Goal: Information Seeking & Learning: Learn about a topic

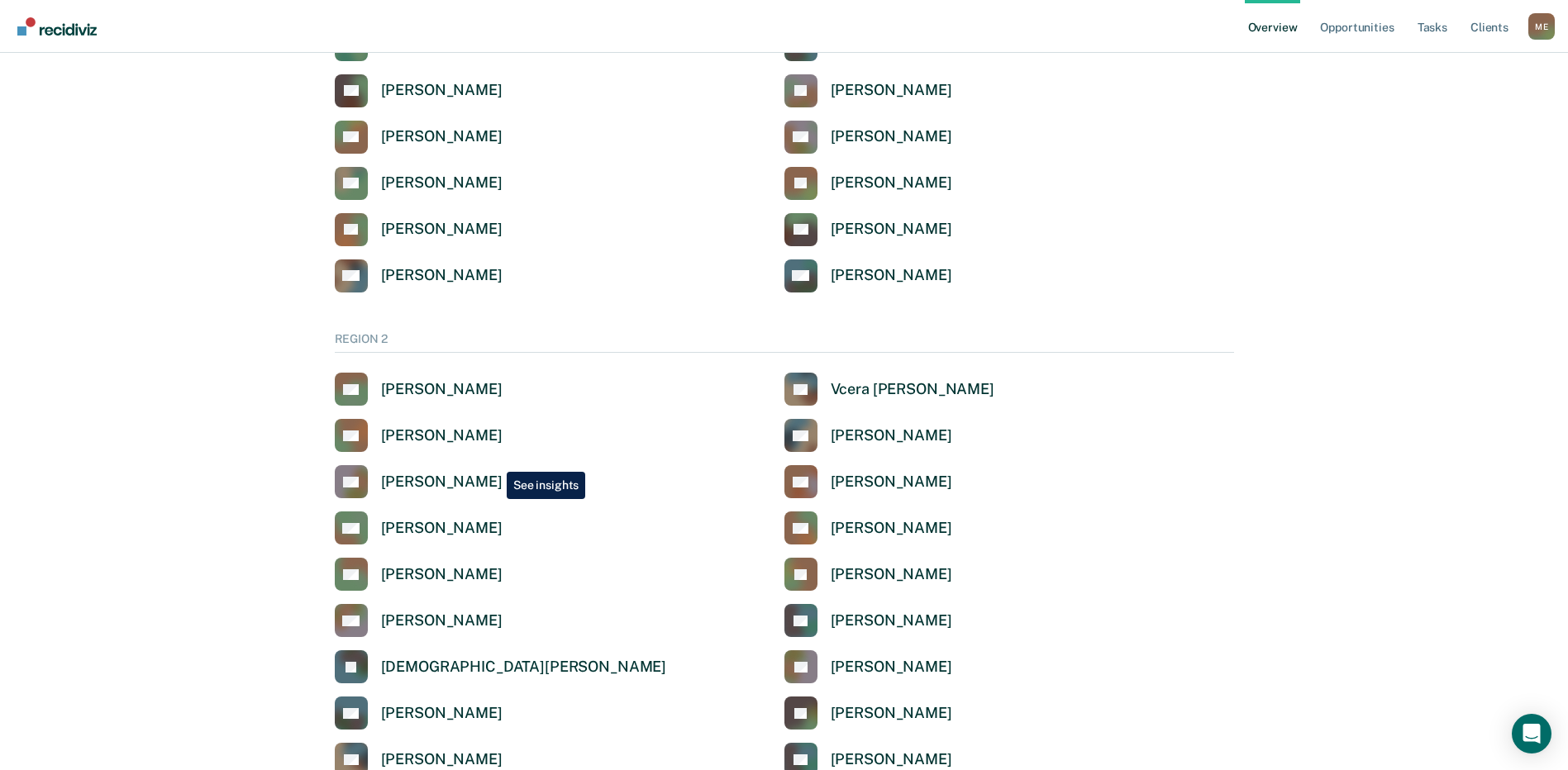
scroll to position [909, 0]
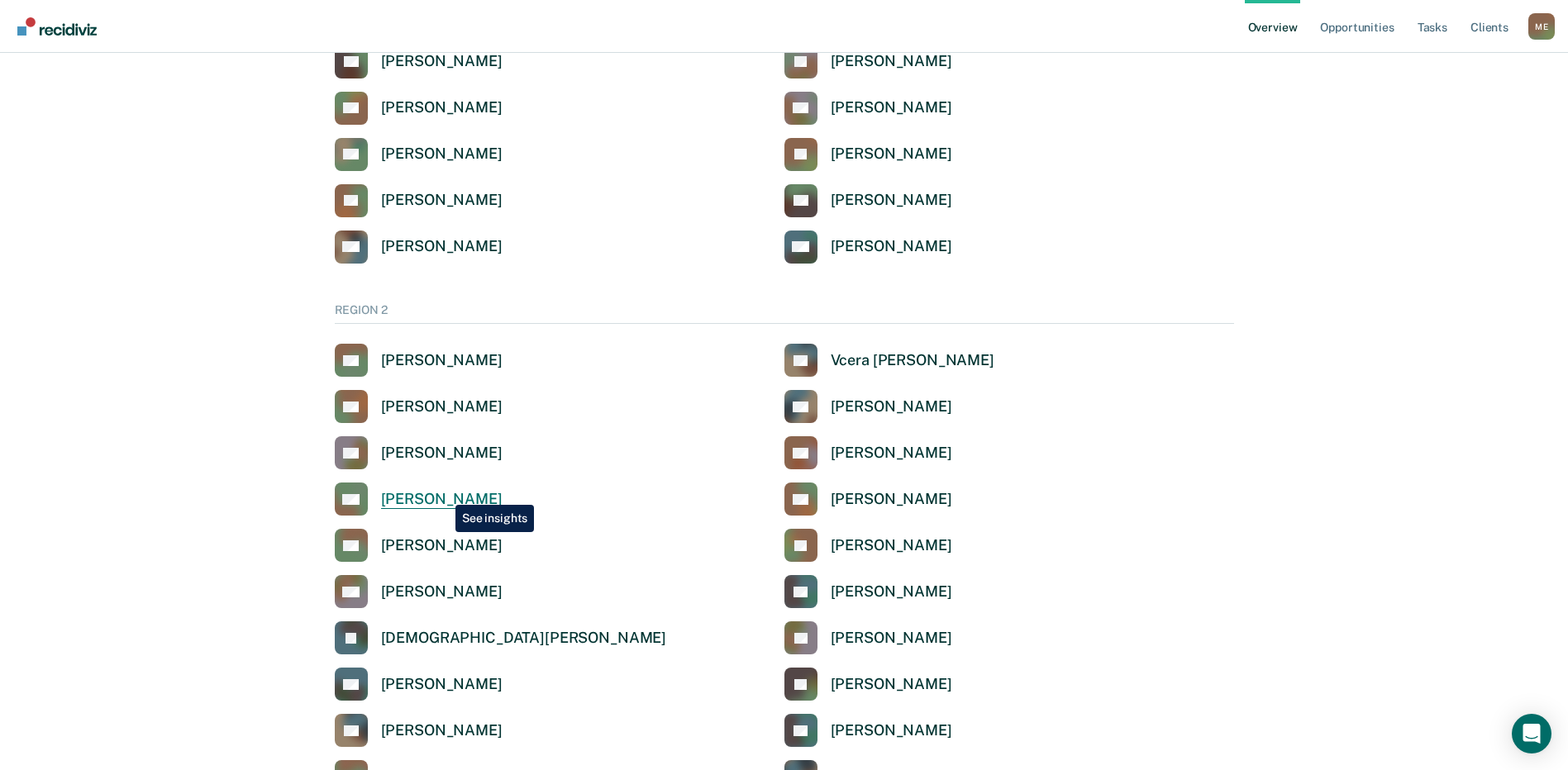
click at [443, 492] on div "[PERSON_NAME]" at bounding box center [442, 499] width 121 height 19
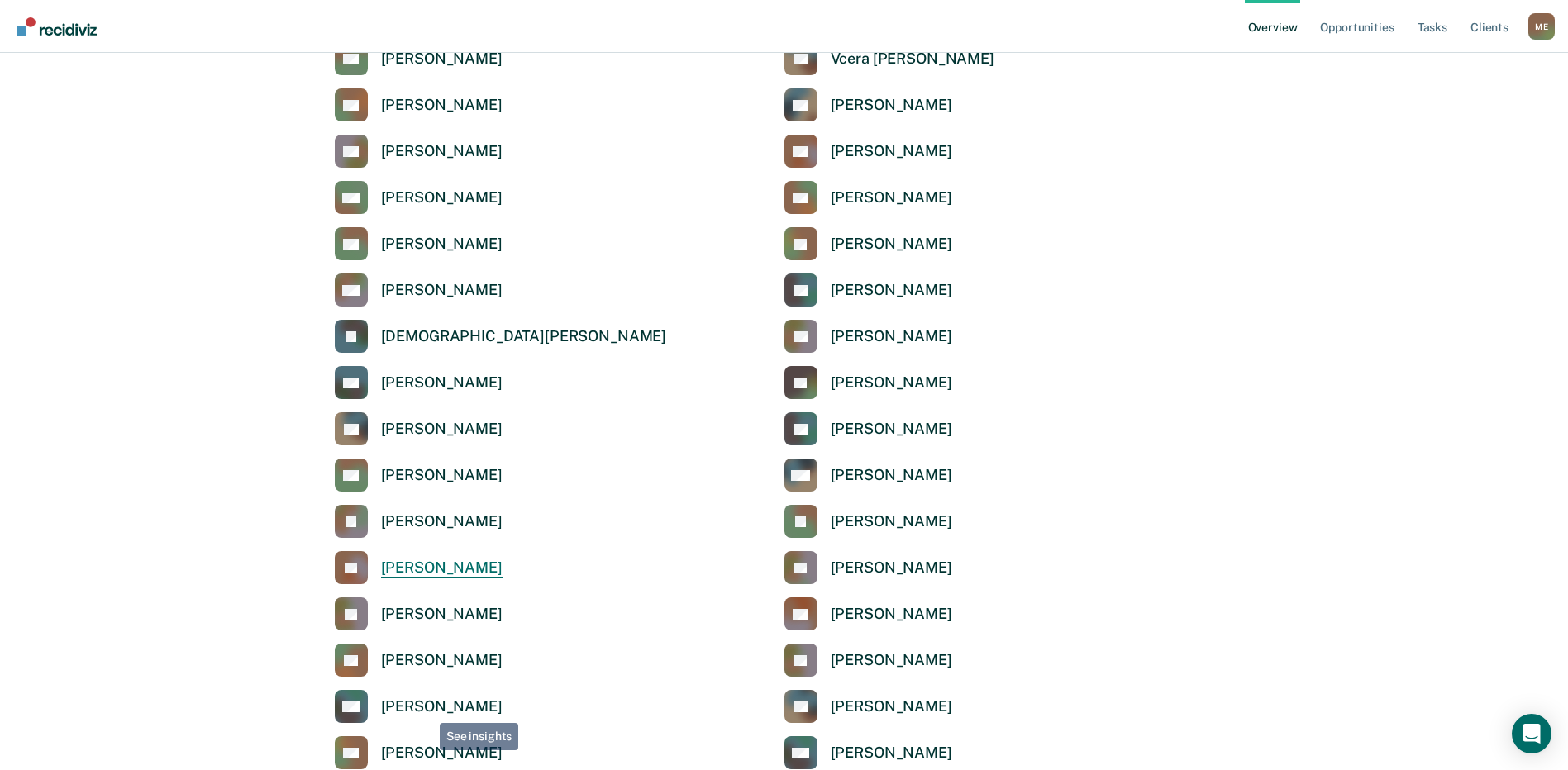
scroll to position [1240, 0]
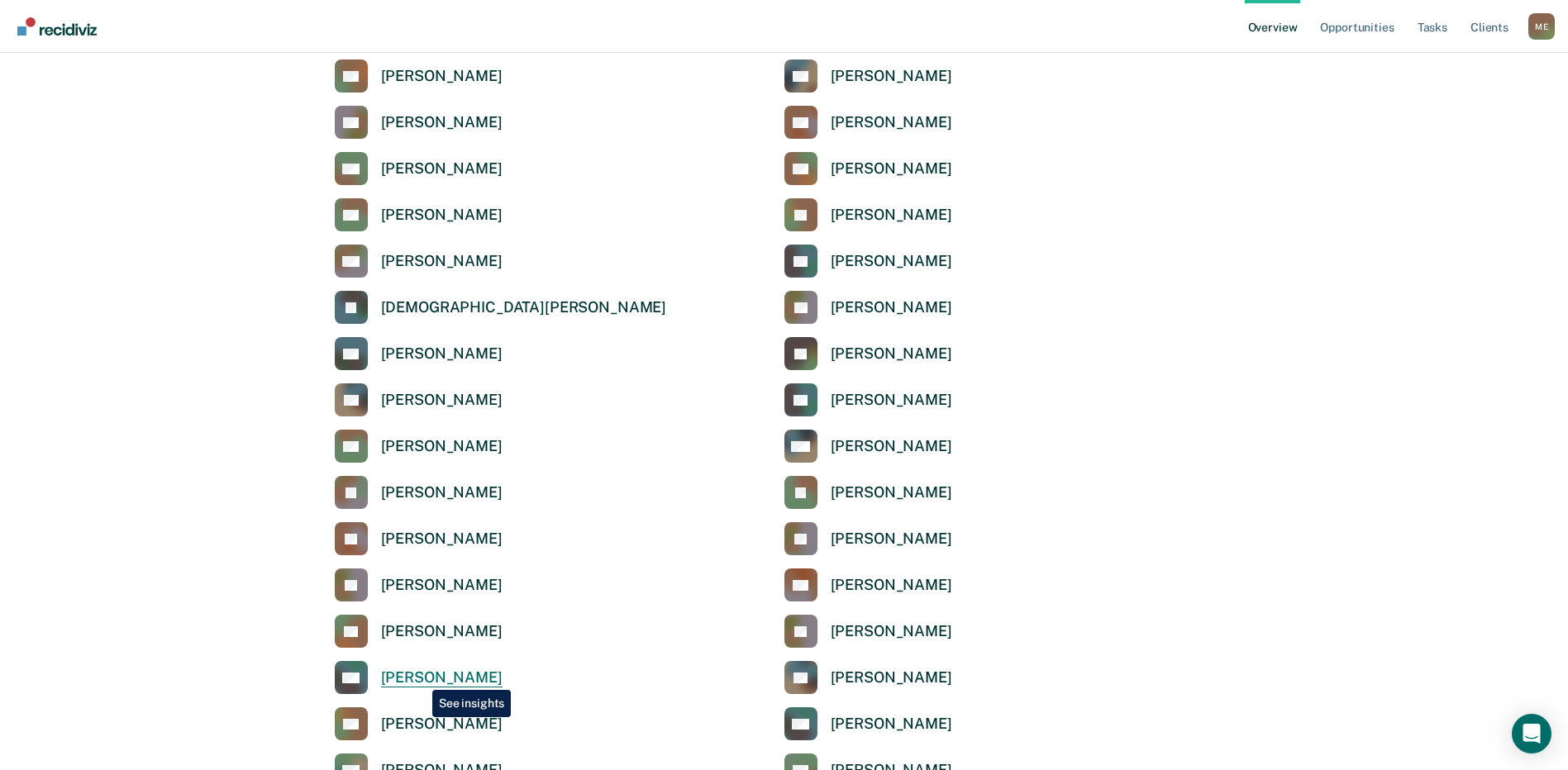
click at [420, 677] on div "[PERSON_NAME]" at bounding box center [442, 677] width 121 height 19
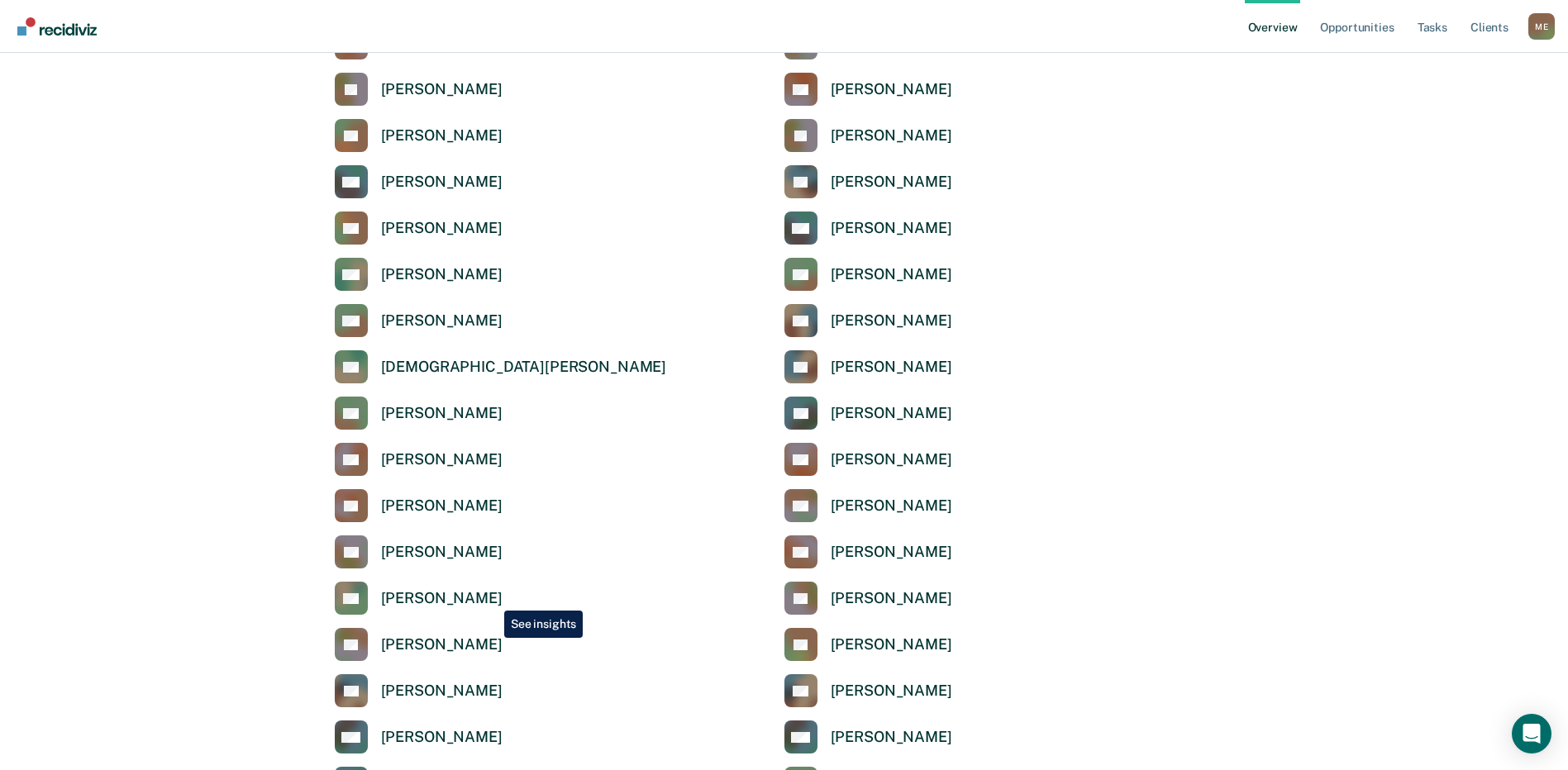
scroll to position [1818, 0]
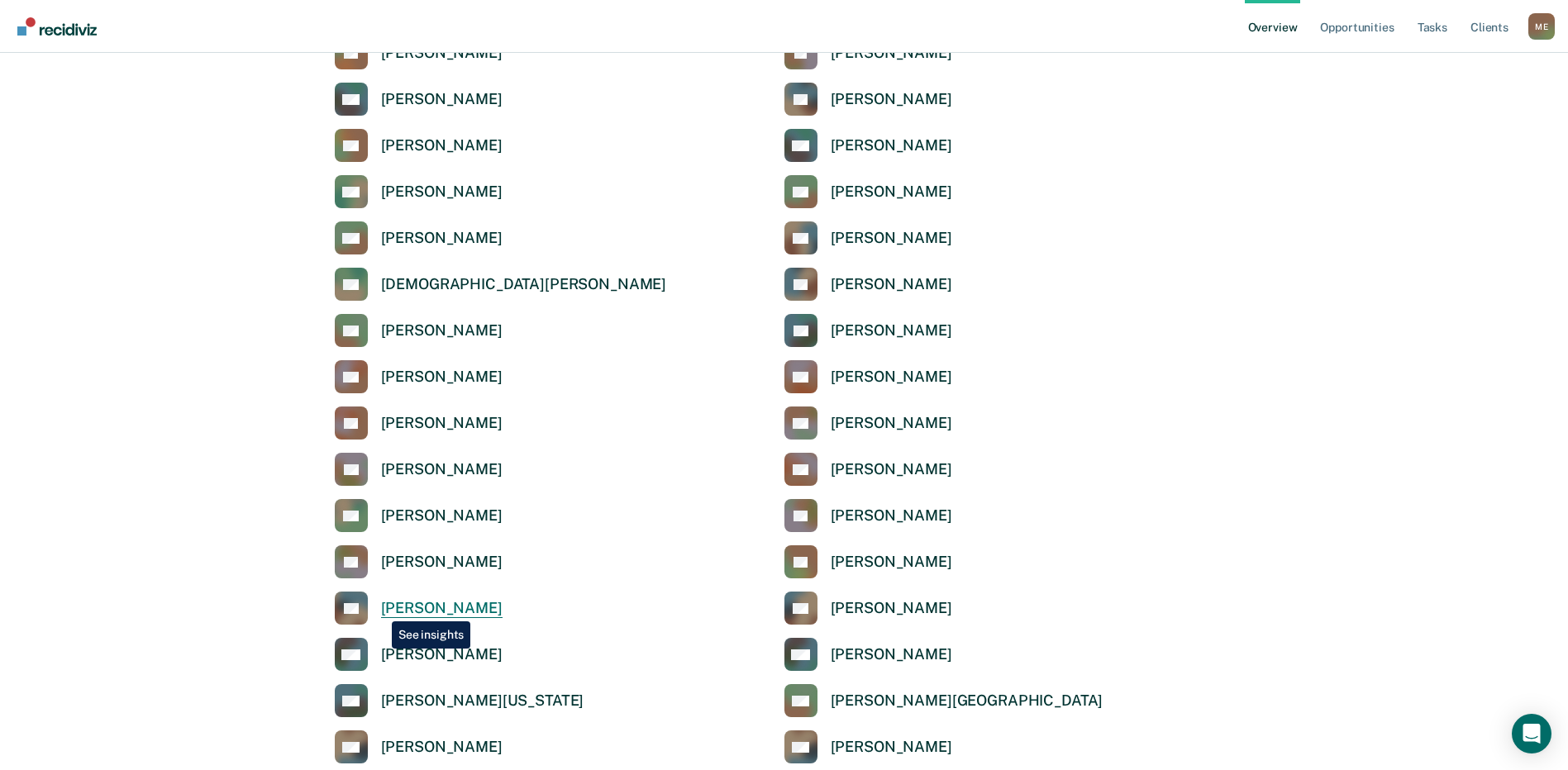
click at [379, 609] on link "SV [PERSON_NAME]" at bounding box center [419, 607] width 168 height 33
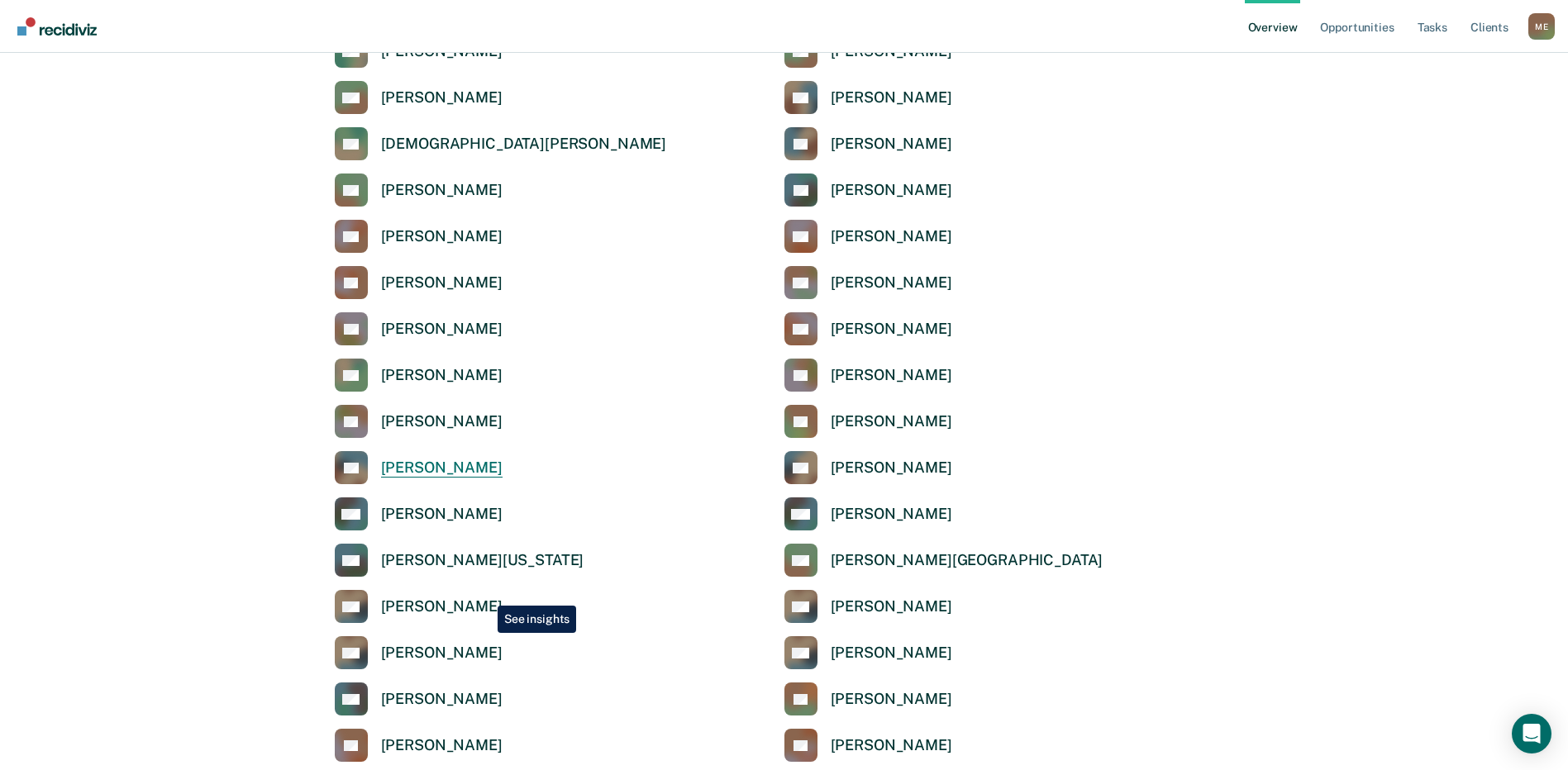
scroll to position [1983, 0]
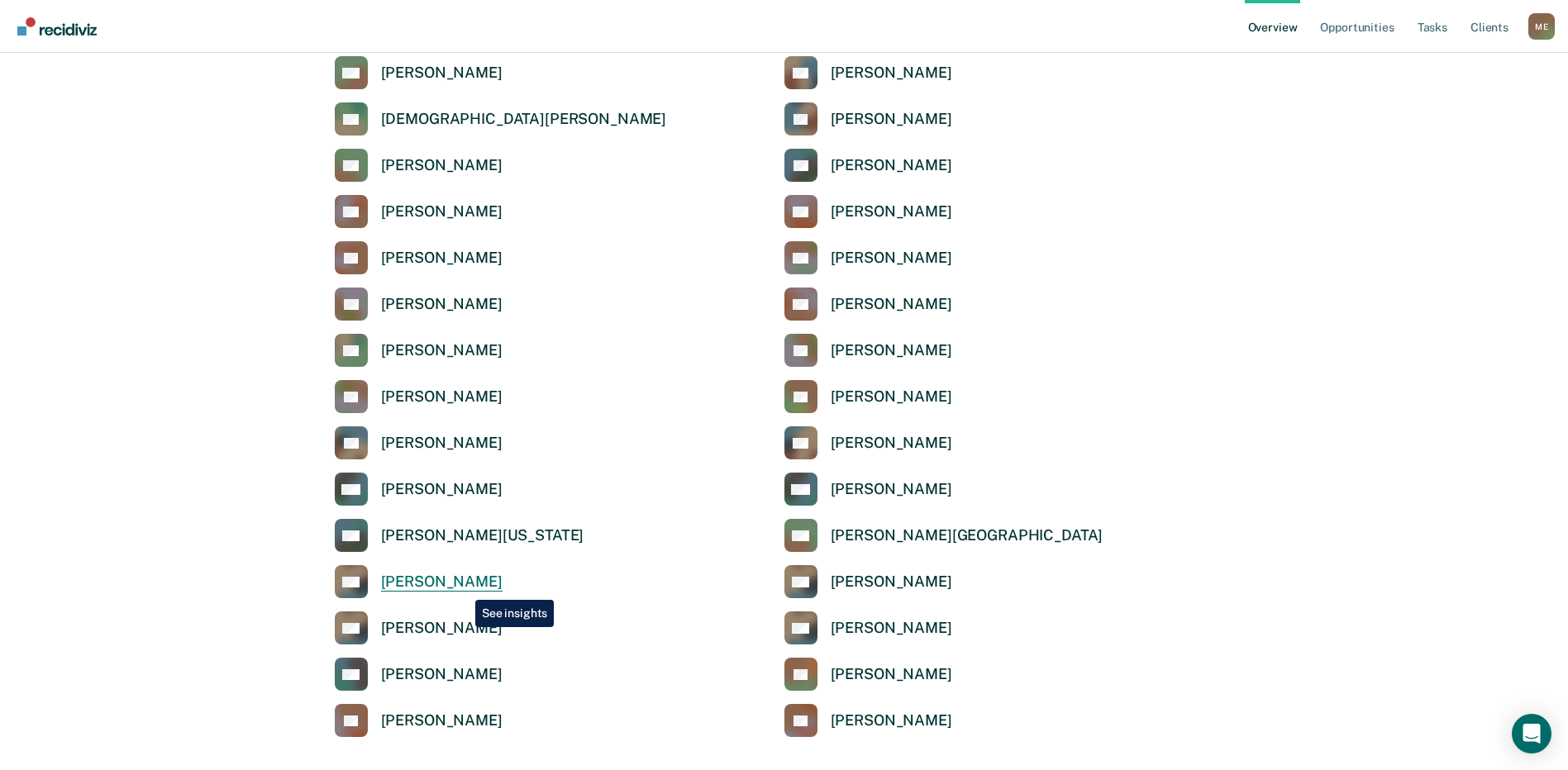
click at [463, 588] on div "[PERSON_NAME]" at bounding box center [442, 582] width 121 height 19
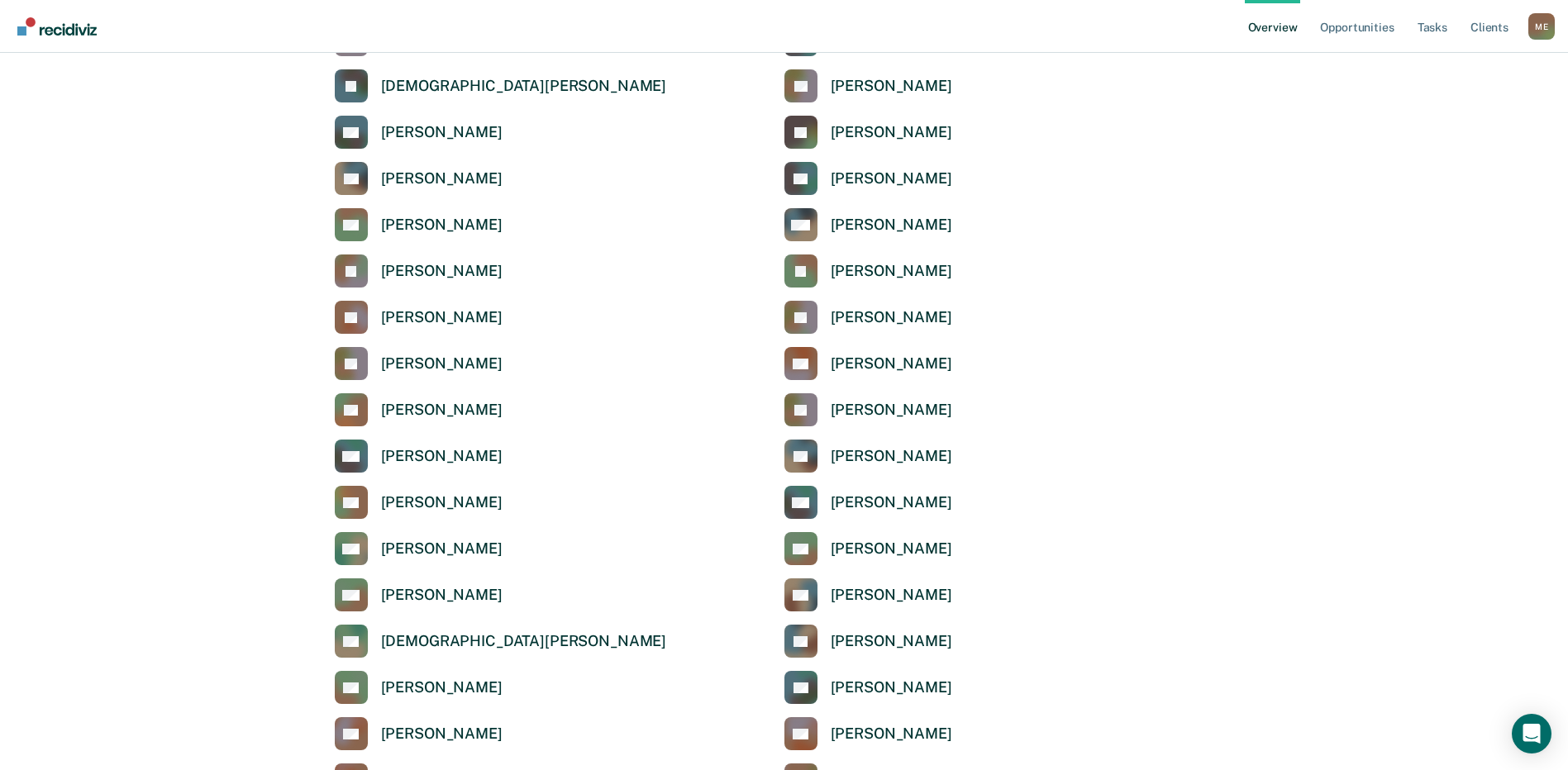
scroll to position [1488, 0]
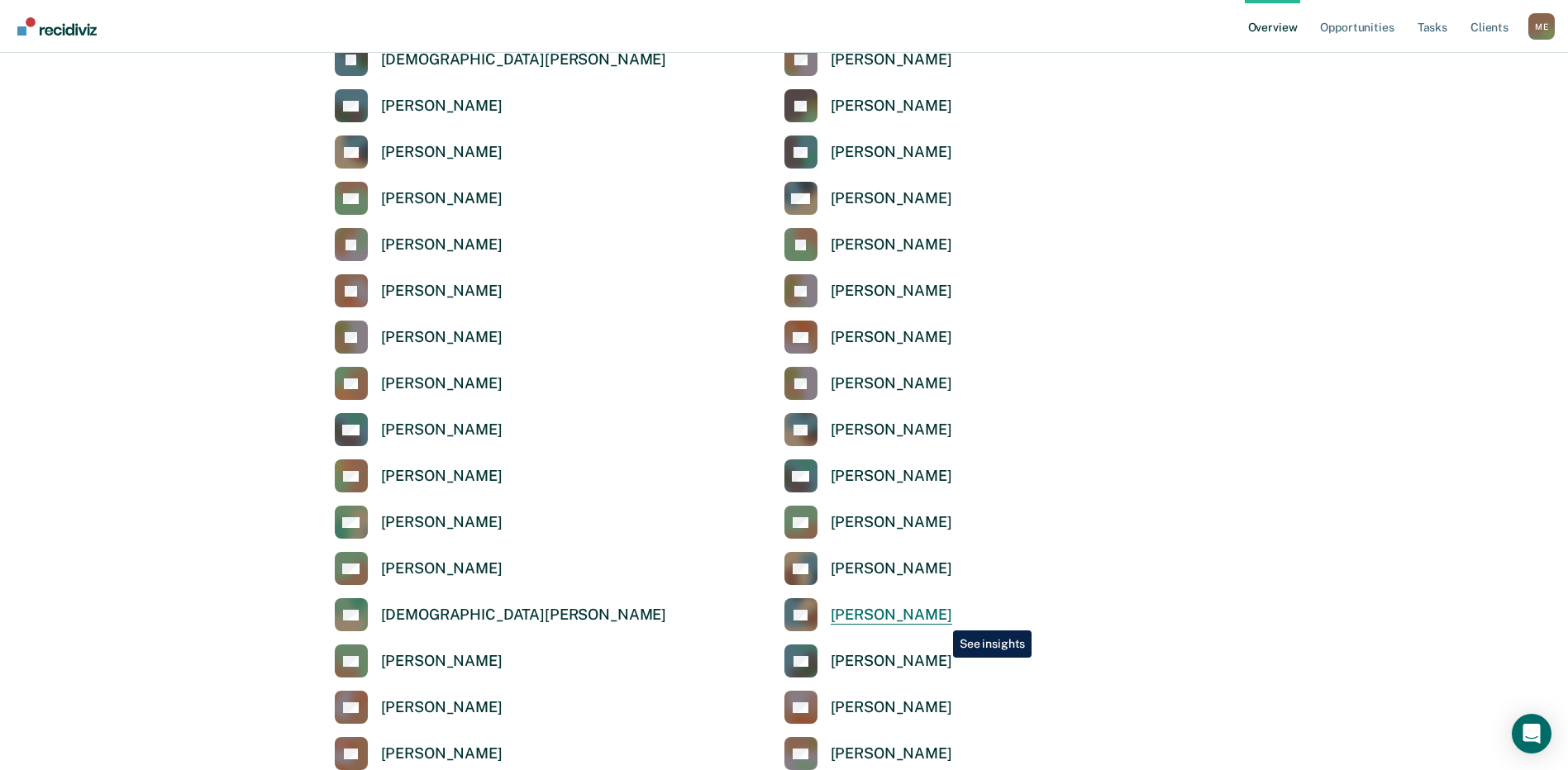
click at [940, 618] on div "[PERSON_NAME]" at bounding box center [891, 615] width 121 height 19
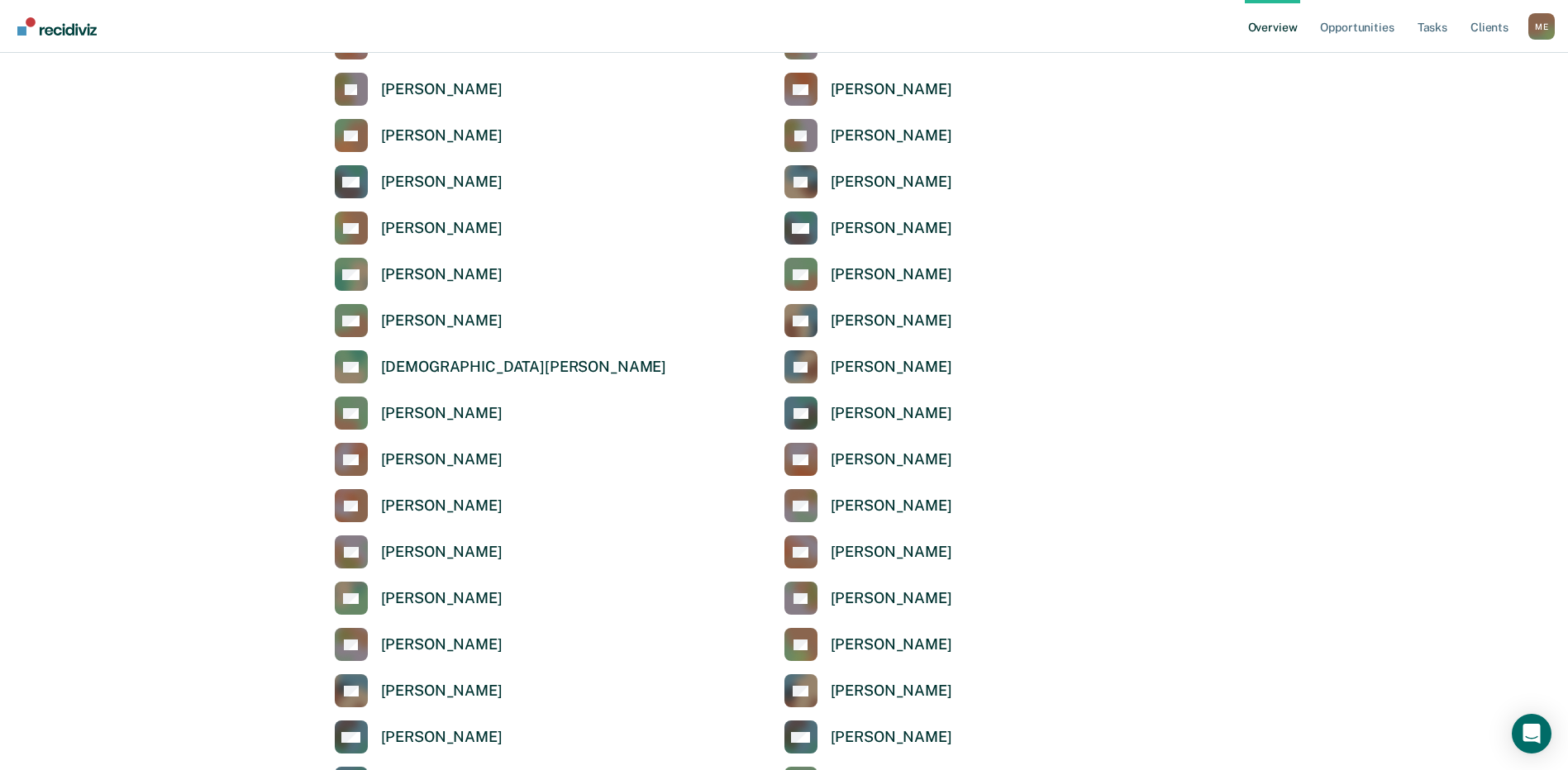
scroll to position [1818, 0]
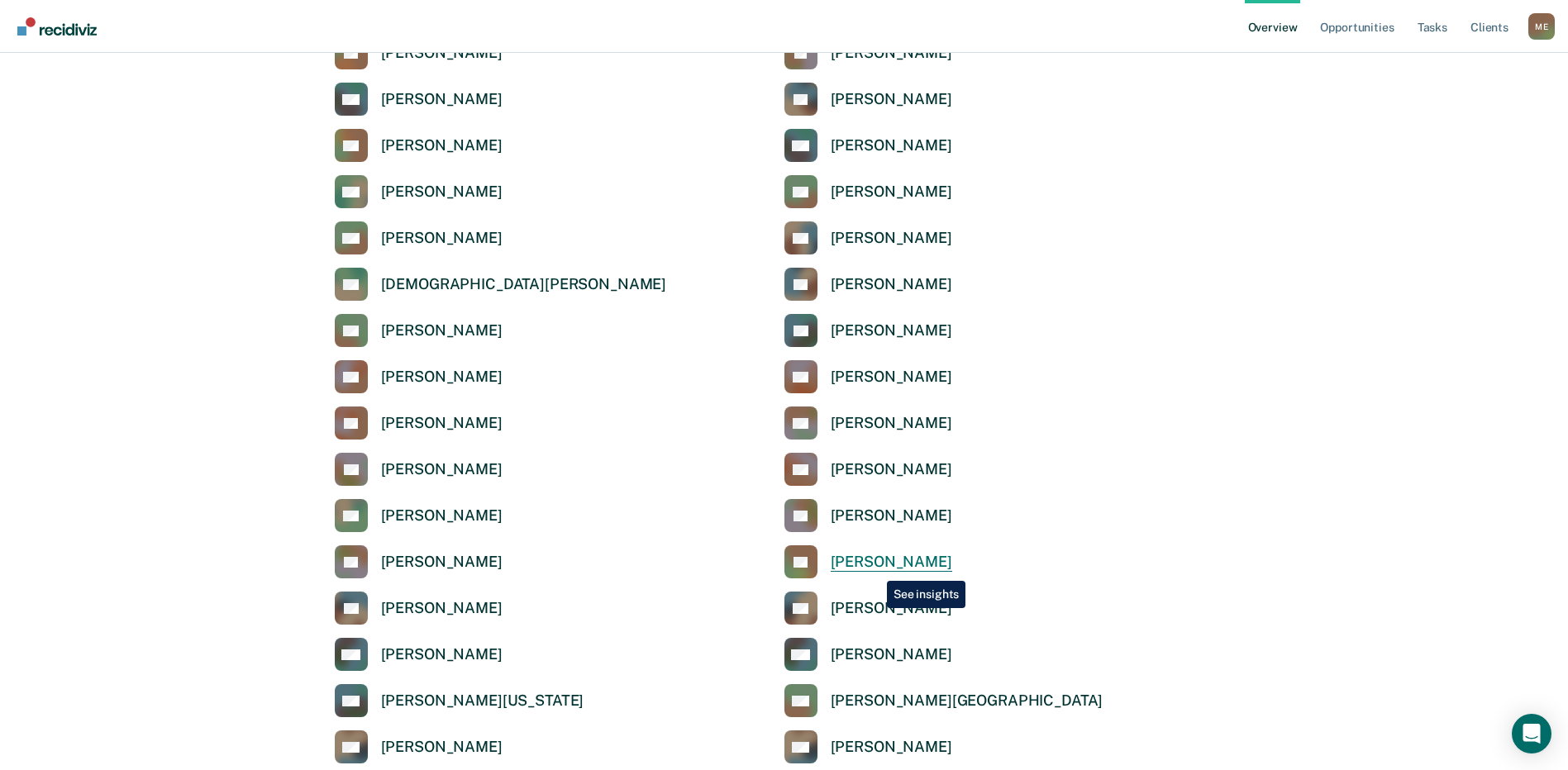
click at [875, 568] on div "[PERSON_NAME]" at bounding box center [891, 563] width 121 height 19
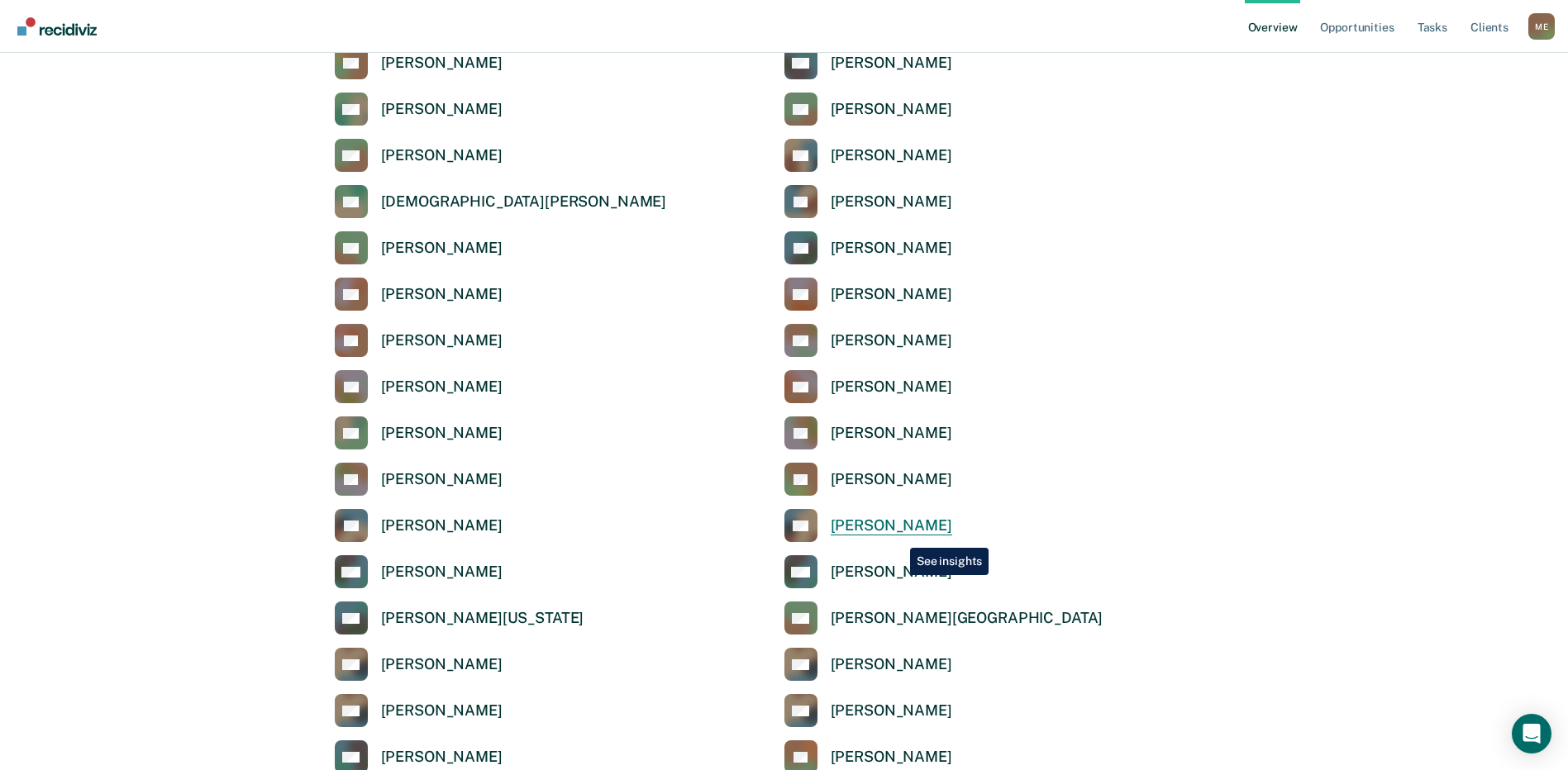
click at [897, 535] on link "KV [PERSON_NAME]" at bounding box center [868, 525] width 168 height 33
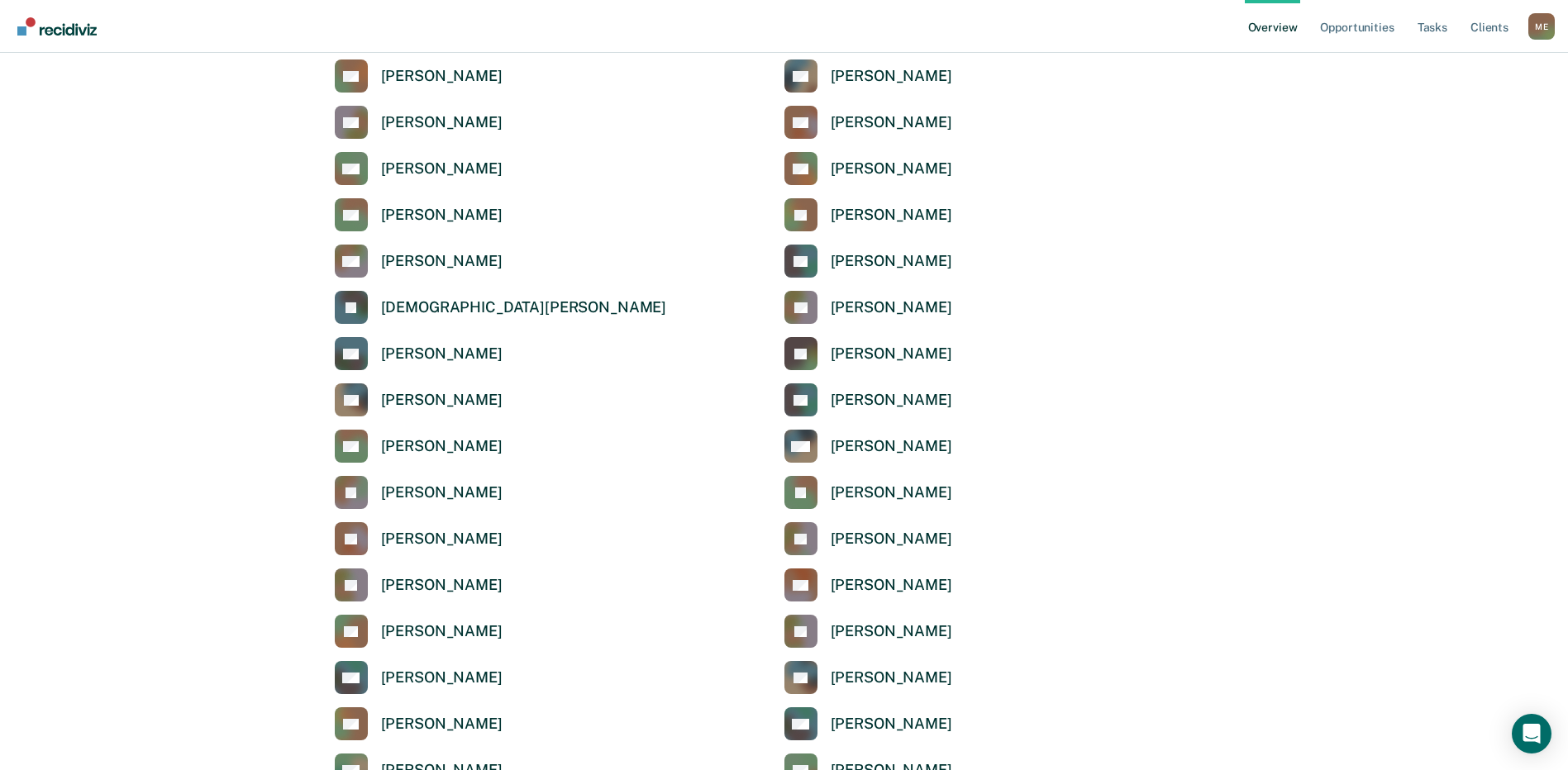
scroll to position [1322, 0]
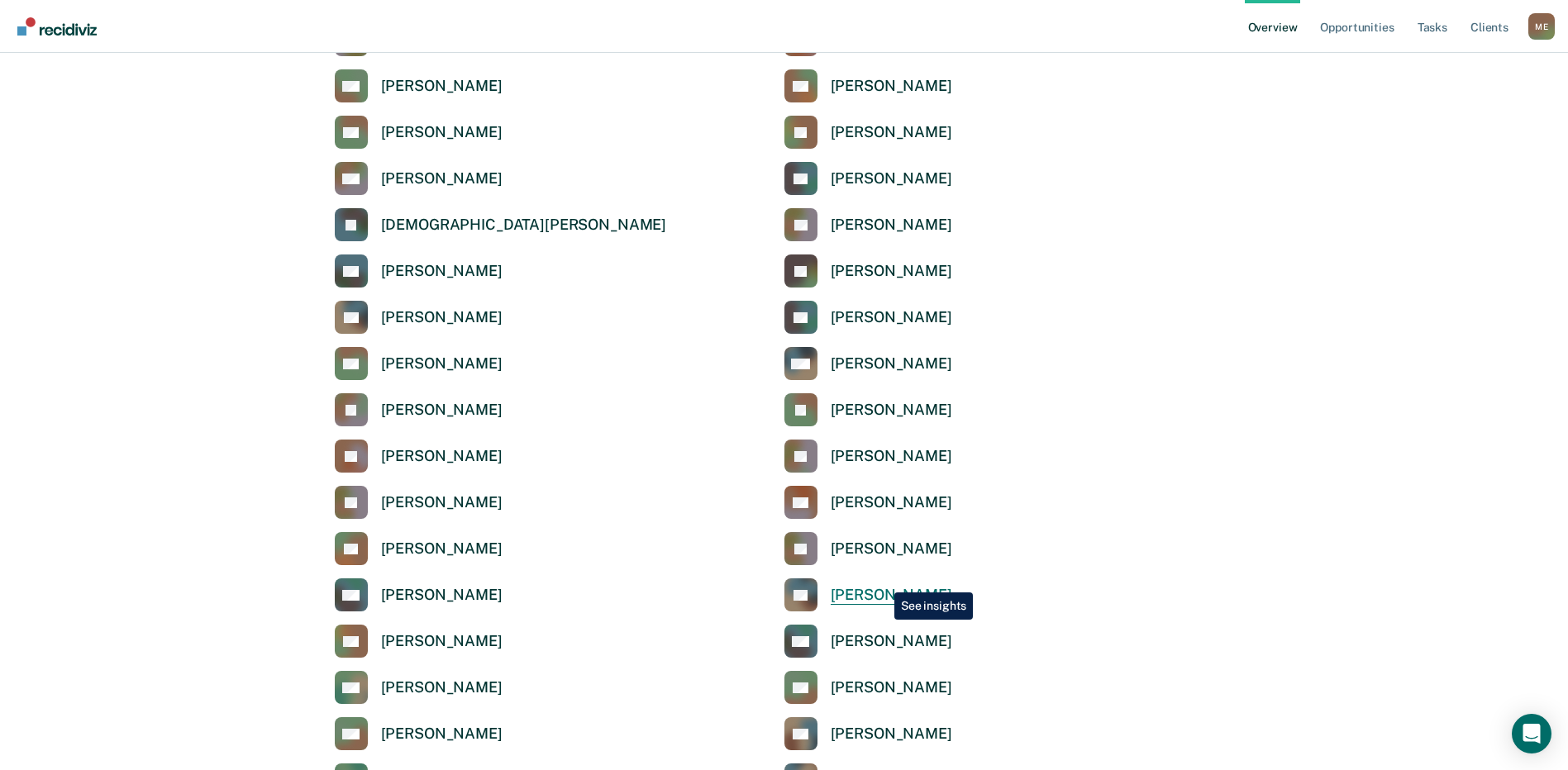
click at [882, 580] on link "[PERSON_NAME]" at bounding box center [868, 594] width 168 height 33
